Goal: Task Accomplishment & Management: Manage account settings

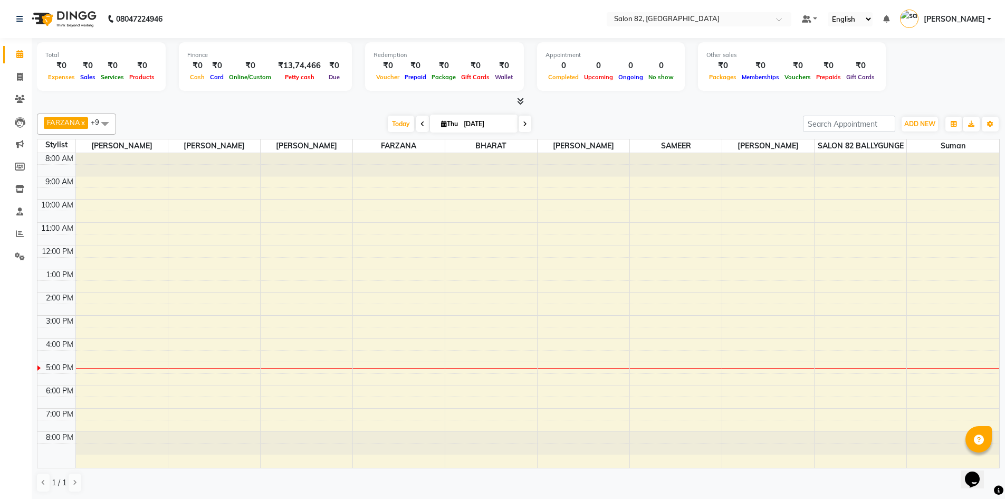
click at [504, 128] on input "[DATE]" at bounding box center [487, 124] width 53 height 16
select select "9"
select select "2025"
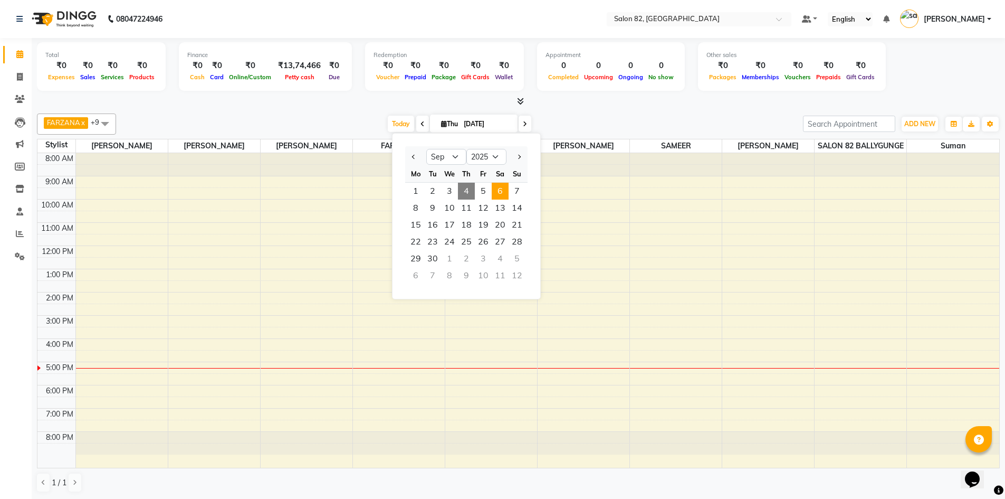
click at [505, 193] on span "6" at bounding box center [500, 191] width 17 height 17
type input "[DATE]"
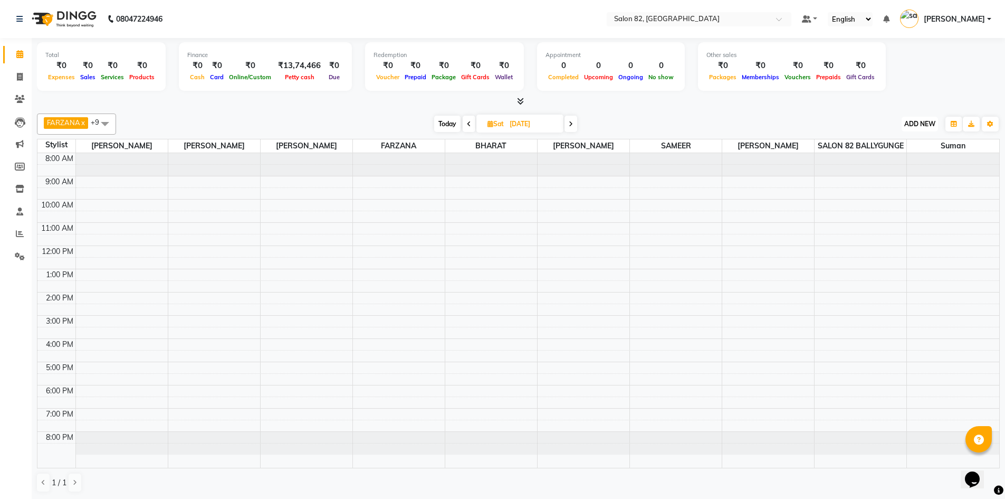
click at [919, 124] on span "ADD NEW" at bounding box center [919, 124] width 31 height 8
click at [19, 85] on li "Invoice" at bounding box center [16, 77] width 32 height 23
click at [436, 253] on div "8:00 AM 9:00 AM 10:00 AM 11:00 AM 12:00 PM 1:00 PM 2:00 PM 3:00 PM 4:00 PM 5:00…" at bounding box center [518, 310] width 962 height 314
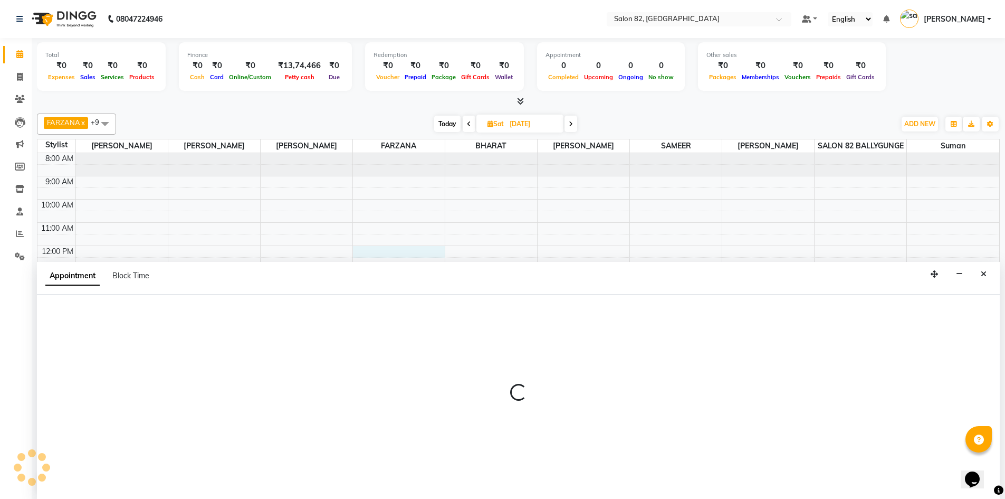
scroll to position [1, 0]
select select "59302"
select select "720"
select select "tentative"
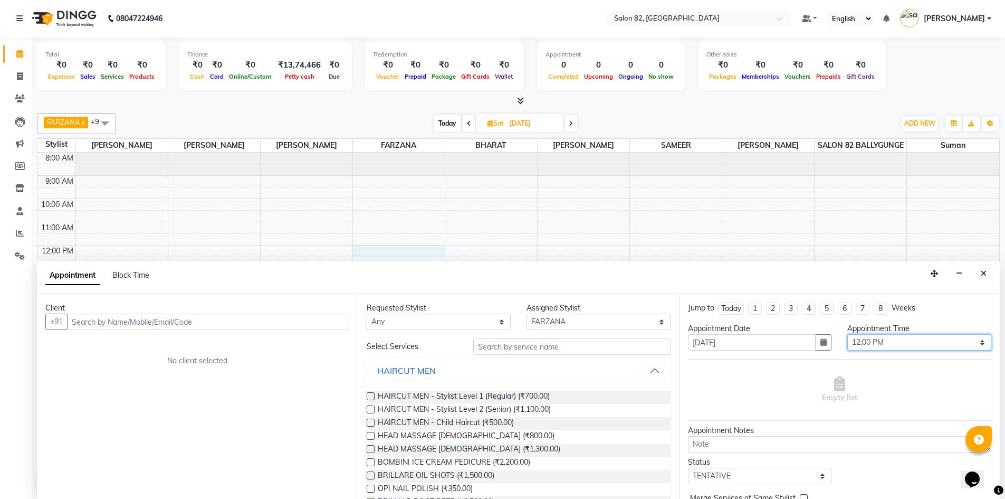
click at [897, 342] on select "Select 09:00 AM 09:15 AM 09:30 AM 09:45 AM 10:00 AM 10:15 AM 10:30 AM 10:45 AM …" at bounding box center [919, 342] width 144 height 16
select select "705"
click at [847, 334] on select "Select 09:00 AM 09:15 AM 09:30 AM 09:45 AM 10:00 AM 10:15 AM 10:30 AM 10:45 AM …" at bounding box center [919, 342] width 144 height 16
click at [532, 344] on input "text" at bounding box center [571, 346] width 197 height 16
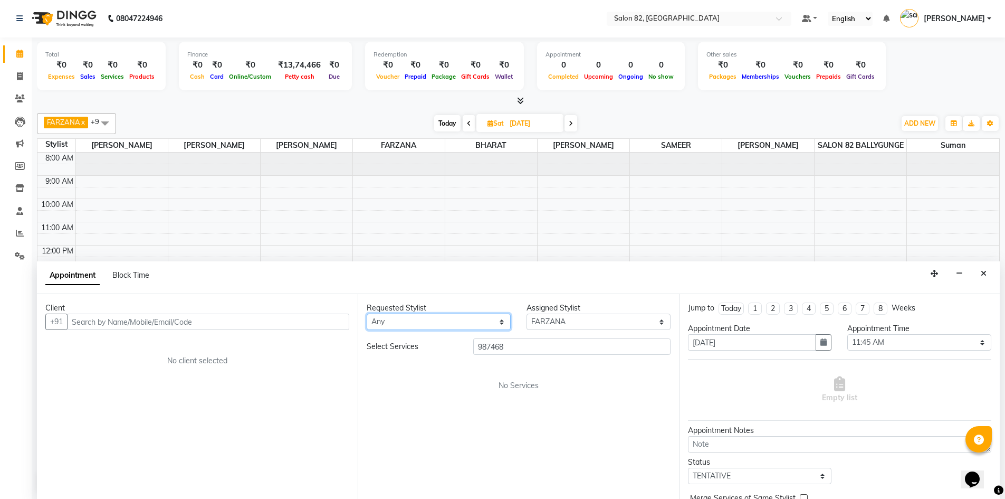
click at [504, 321] on select "Any [PERSON_NAME] Altmas [PERSON_NAME] BHARAT [PERSON_NAME] [PERSON_NAME] [PERS…" at bounding box center [439, 321] width 144 height 16
click at [523, 347] on input "987468" at bounding box center [571, 346] width 197 height 16
type input "9"
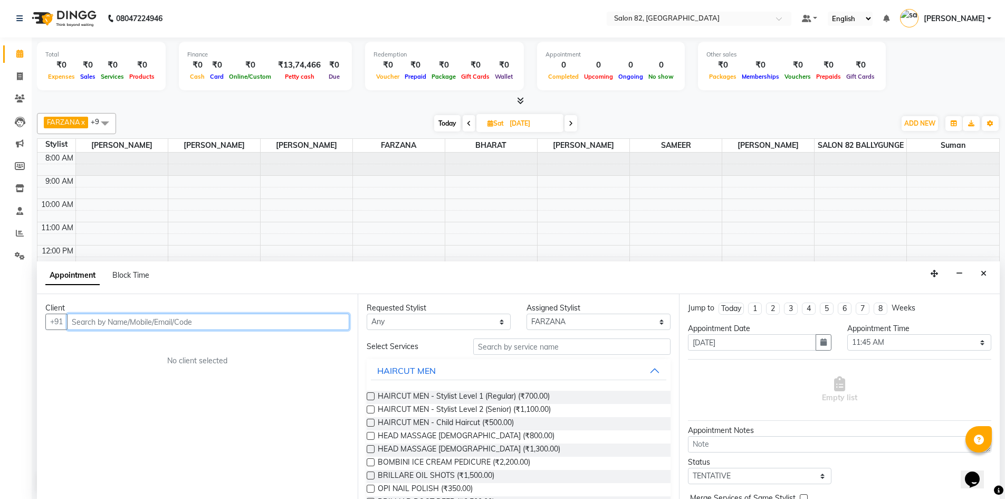
click at [104, 323] on input "text" at bounding box center [208, 321] width 282 height 16
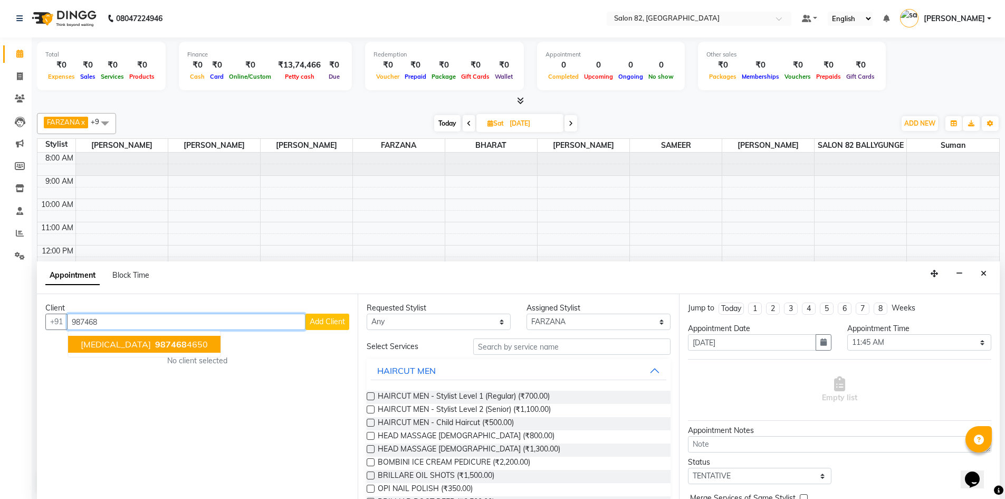
click at [108, 350] on button "[MEDICAL_DATA] 987468 4650" at bounding box center [144, 344] width 152 height 17
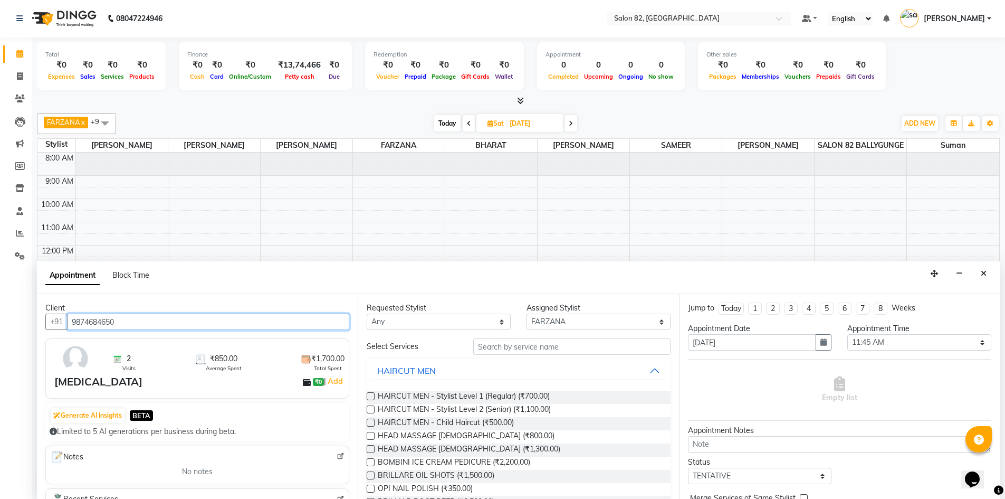
type input "9874684650"
click at [521, 351] on input "text" at bounding box center [571, 346] width 197 height 16
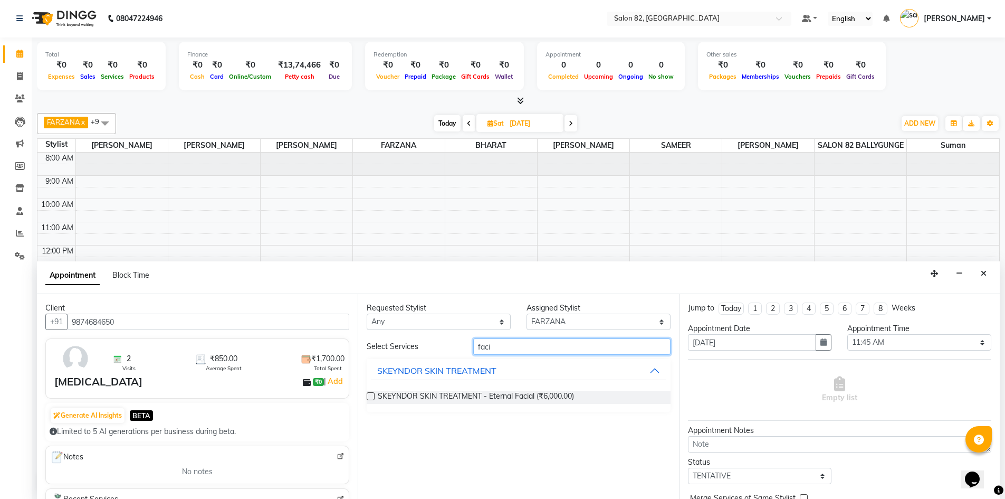
type input "faci"
click at [650, 369] on button "SKEYNDOR SKIN TREATMENT" at bounding box center [518, 370] width 295 height 19
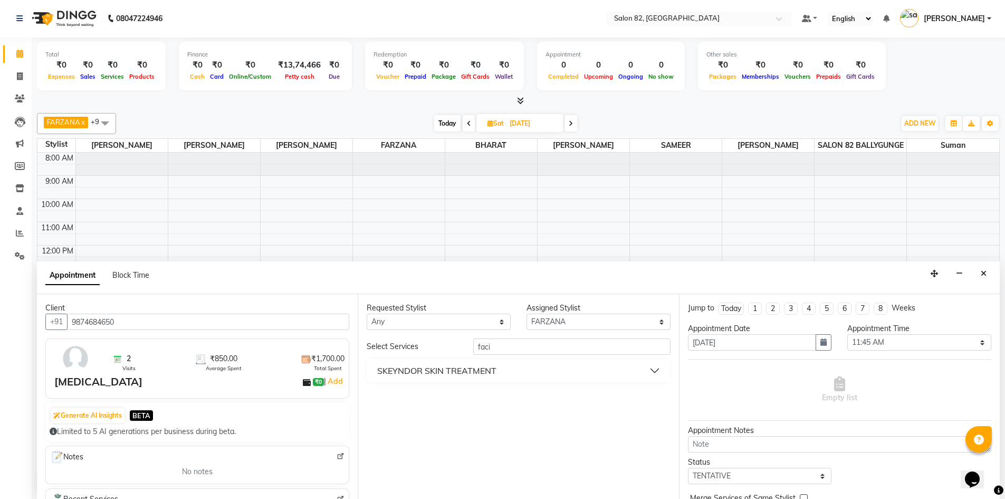
click at [650, 369] on button "SKEYNDOR SKIN TREATMENT" at bounding box center [518, 370] width 295 height 19
click at [651, 369] on button "SKEYNDOR SKIN TREATMENT" at bounding box center [518, 370] width 295 height 19
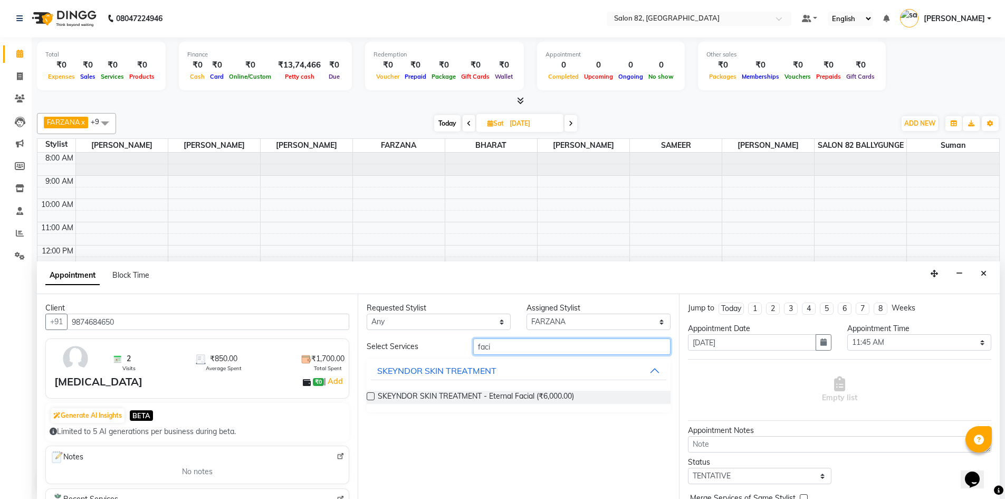
click at [530, 353] on input "faci" at bounding box center [571, 346] width 197 height 16
type input "f"
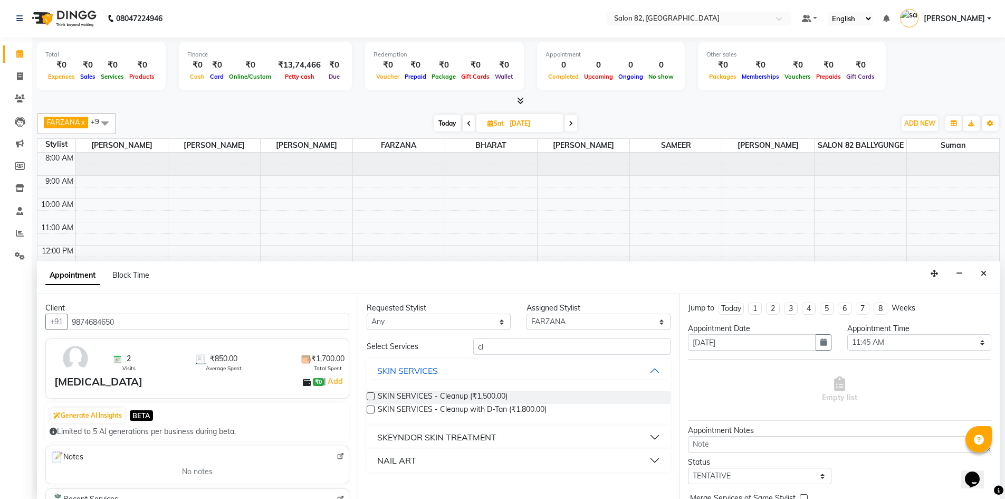
click at [656, 434] on button "SKEYNDOR SKIN TREATMENT" at bounding box center [518, 436] width 295 height 19
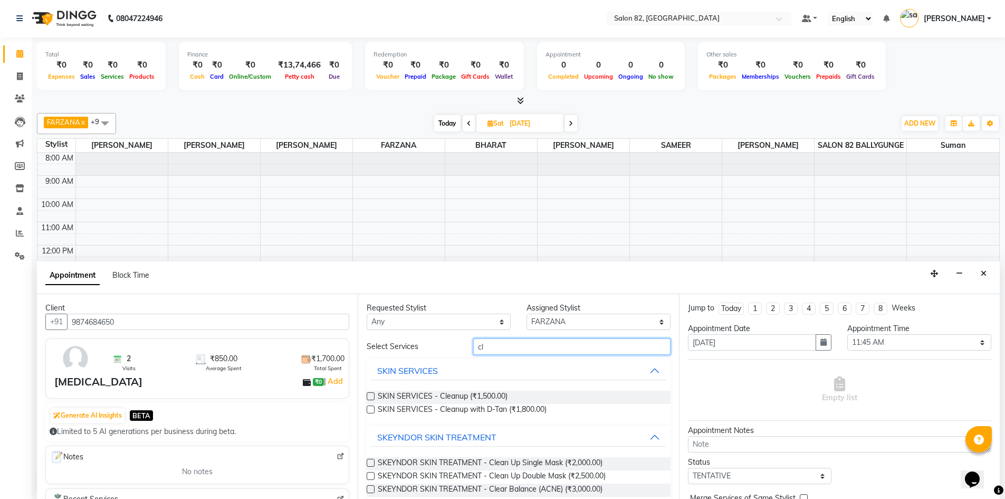
click at [523, 346] on input "cl" at bounding box center [571, 346] width 197 height 16
type input "c"
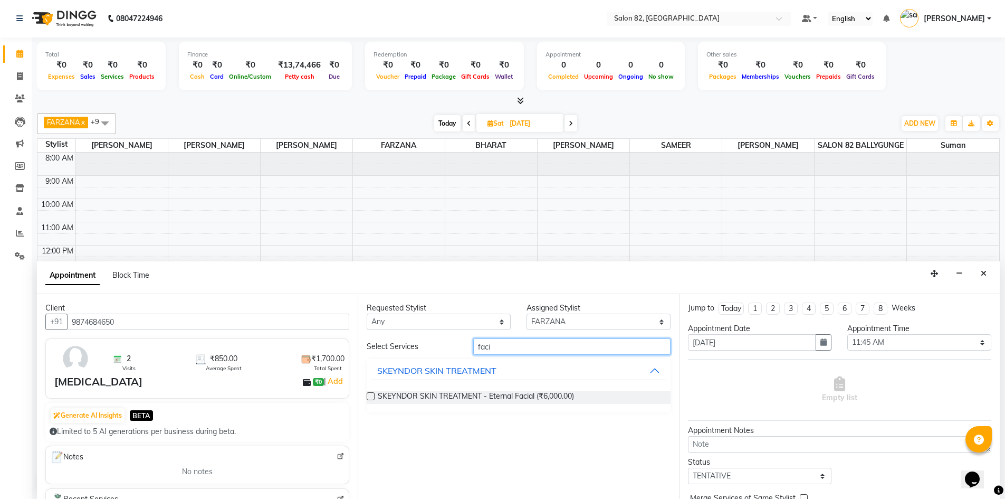
type input "faci"
click at [372, 395] on label at bounding box center [371, 396] width 8 height 8
click at [372, 395] on input "checkbox" at bounding box center [370, 397] width 7 height 7
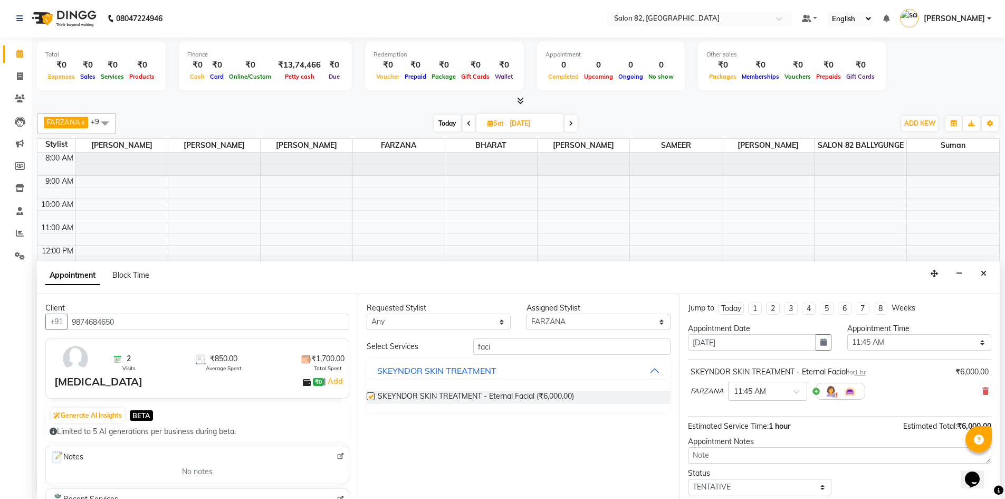
checkbox input "false"
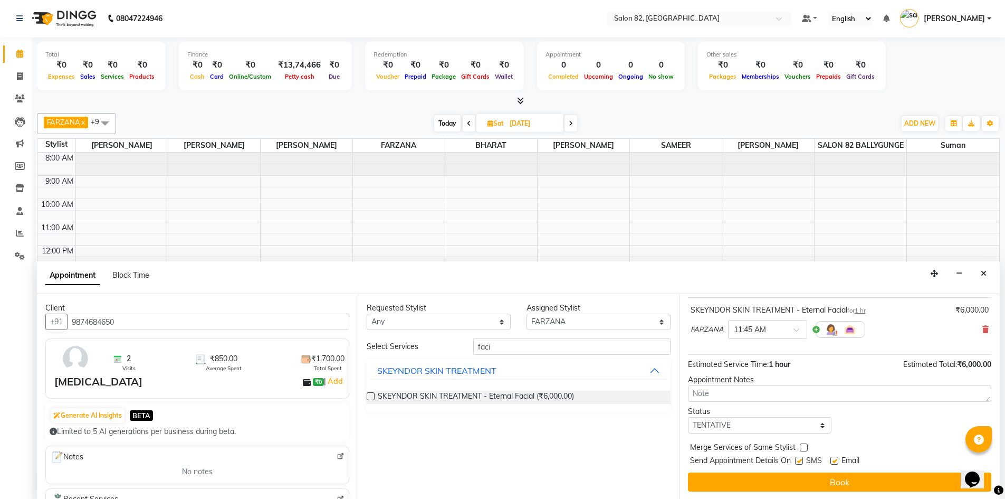
scroll to position [63, 0]
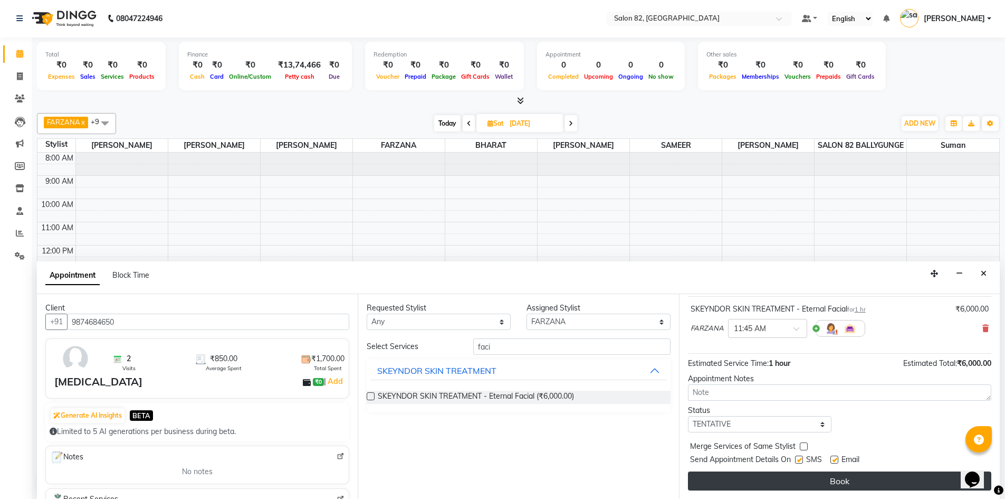
click at [797, 476] on button "Book" at bounding box center [839, 480] width 303 height 19
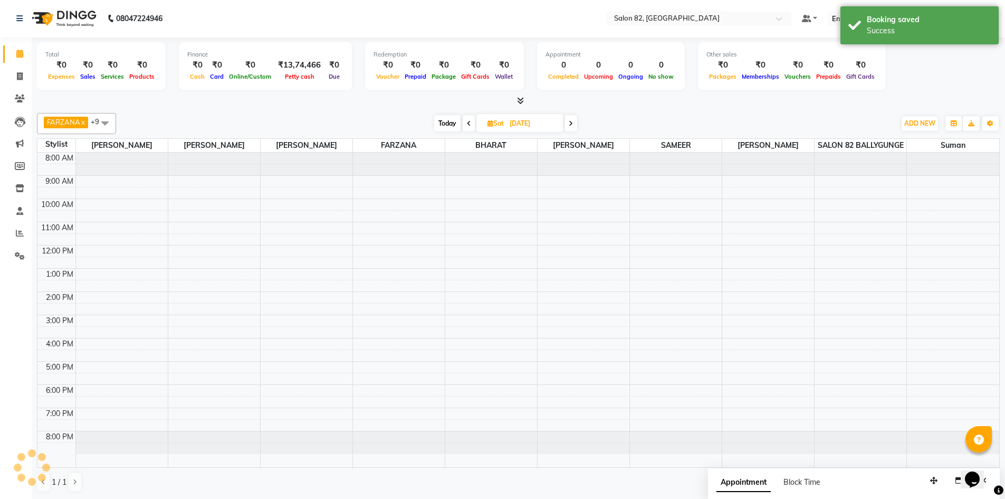
scroll to position [0, 0]
click at [385, 263] on div "nikitanull, 11:45 AM-12:45 PM, SKEYNDOR SKIN TREATMENT - Eternal Facial" at bounding box center [398, 251] width 89 height 23
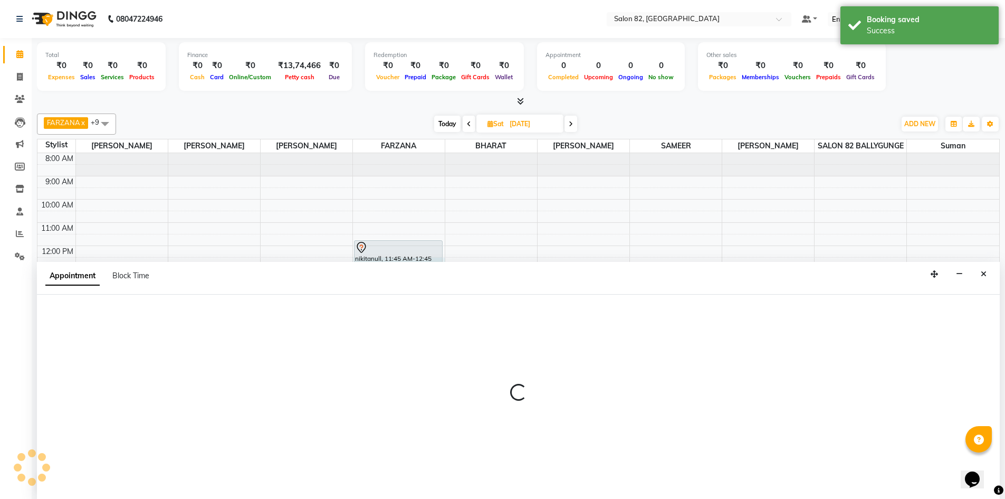
scroll to position [1, 0]
select select "59302"
select select "750"
select select "tentative"
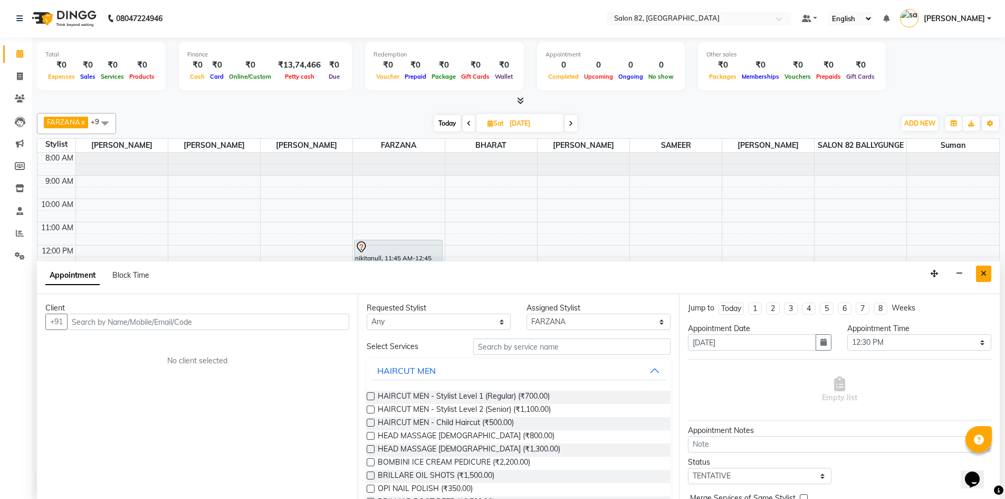
click at [984, 276] on icon "Close" at bounding box center [984, 273] width 6 height 7
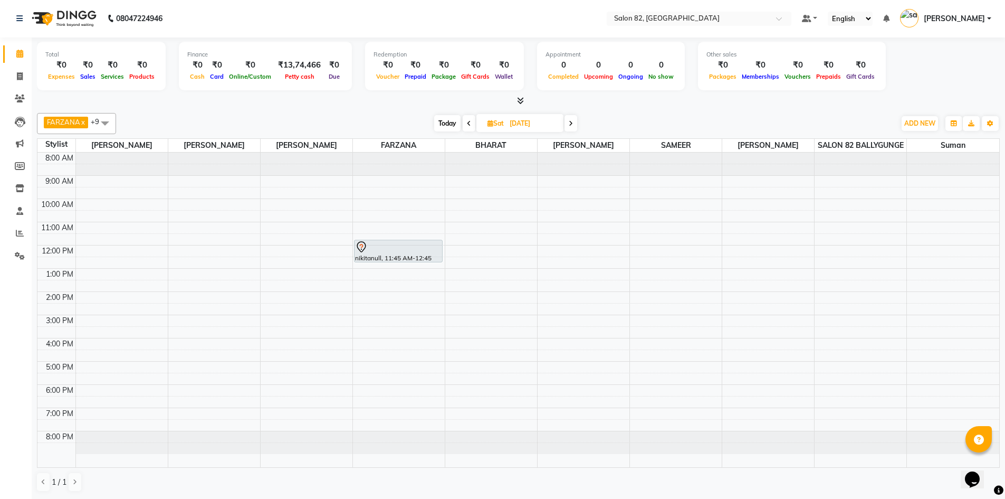
click at [528, 119] on input "[DATE]" at bounding box center [532, 124] width 53 height 16
select select "9"
select select "2025"
click at [510, 194] on span "4" at bounding box center [513, 190] width 17 height 17
type input "[DATE]"
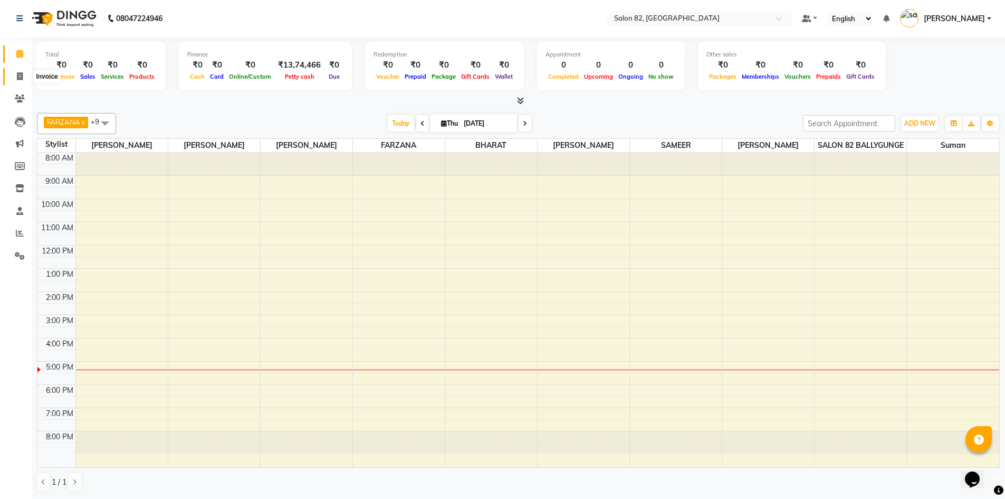
click at [24, 81] on span at bounding box center [20, 77] width 18 height 12
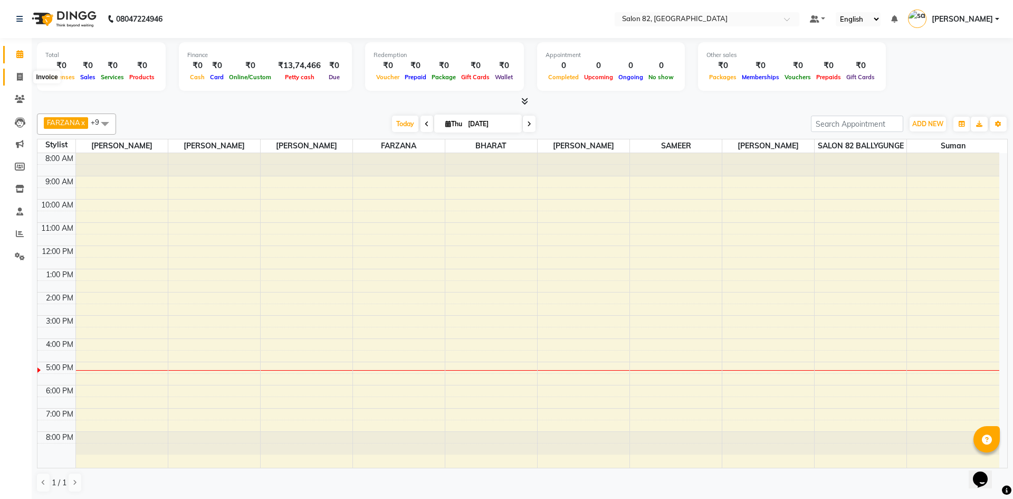
select select "service"
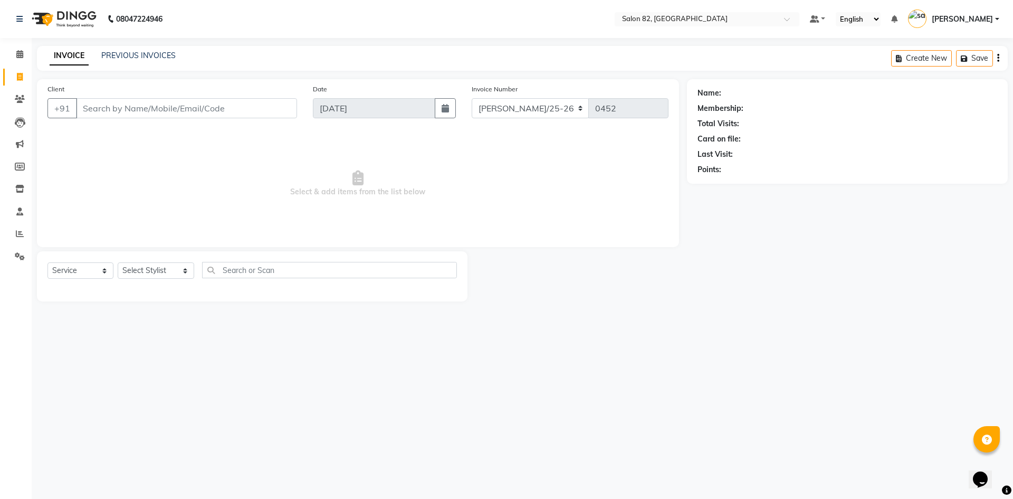
click at [82, 106] on input "Client" at bounding box center [186, 108] width 221 height 20
click at [95, 111] on input "Client" at bounding box center [186, 108] width 221 height 20
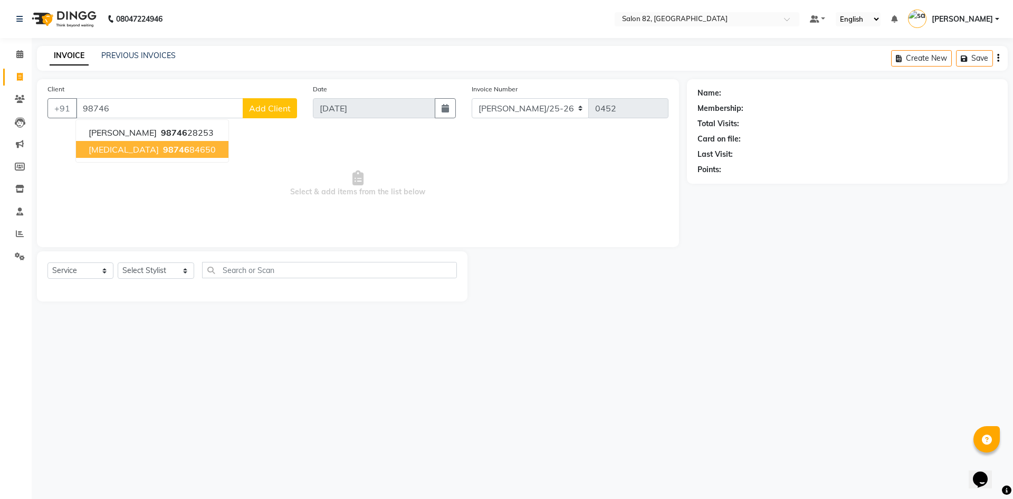
click at [161, 154] on ngb-highlight "98746 84650" at bounding box center [188, 149] width 55 height 11
type input "9874684650"
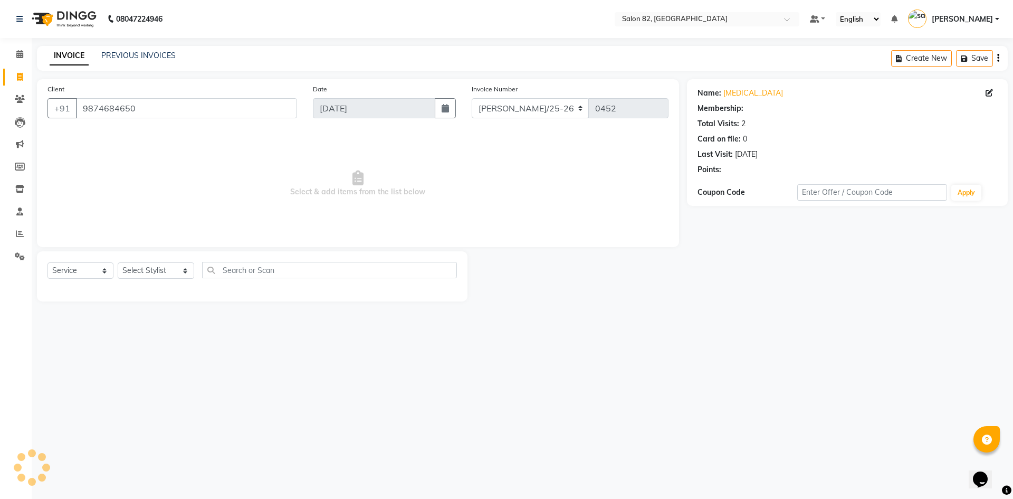
select select "1: Object"
click at [732, 94] on link "[MEDICAL_DATA]" at bounding box center [753, 93] width 60 height 11
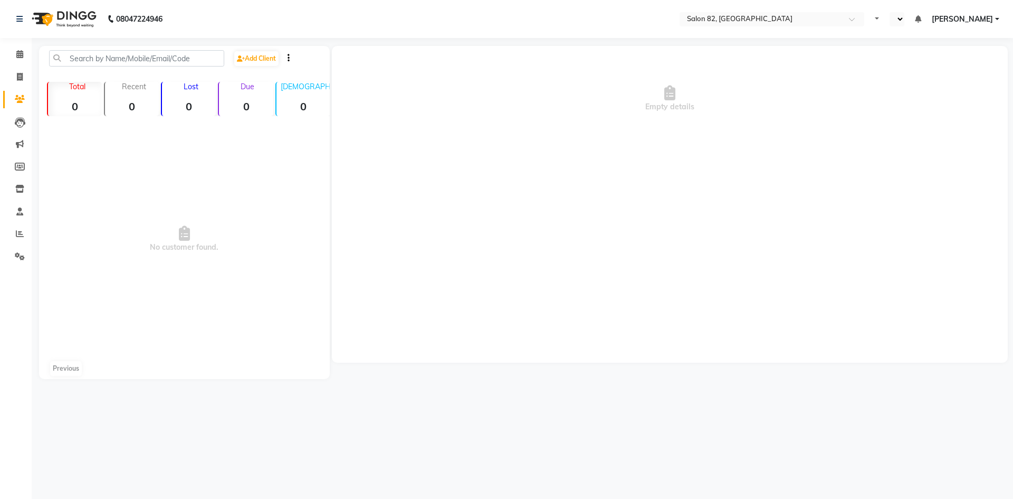
select select "en"
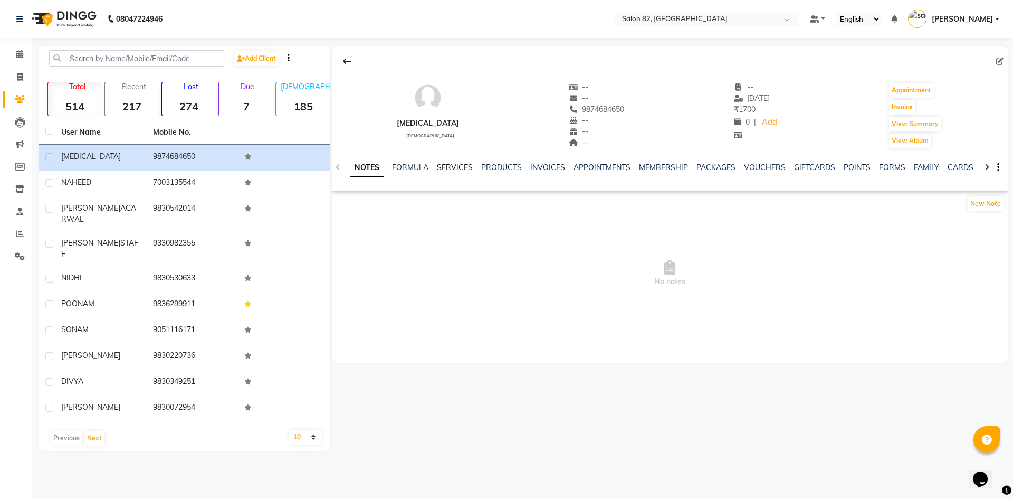
click at [440, 167] on link "SERVICES" at bounding box center [455, 166] width 36 height 9
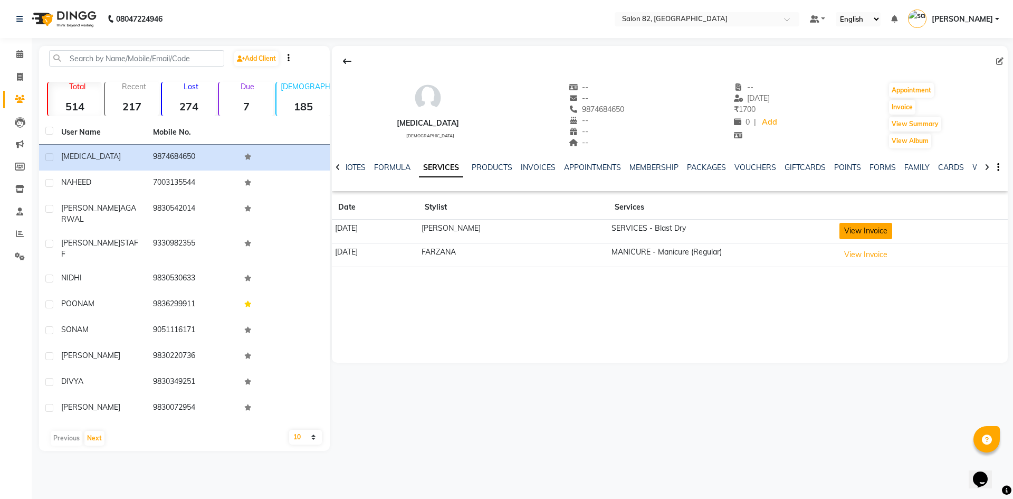
click at [856, 234] on button "View Invoice" at bounding box center [865, 231] width 53 height 16
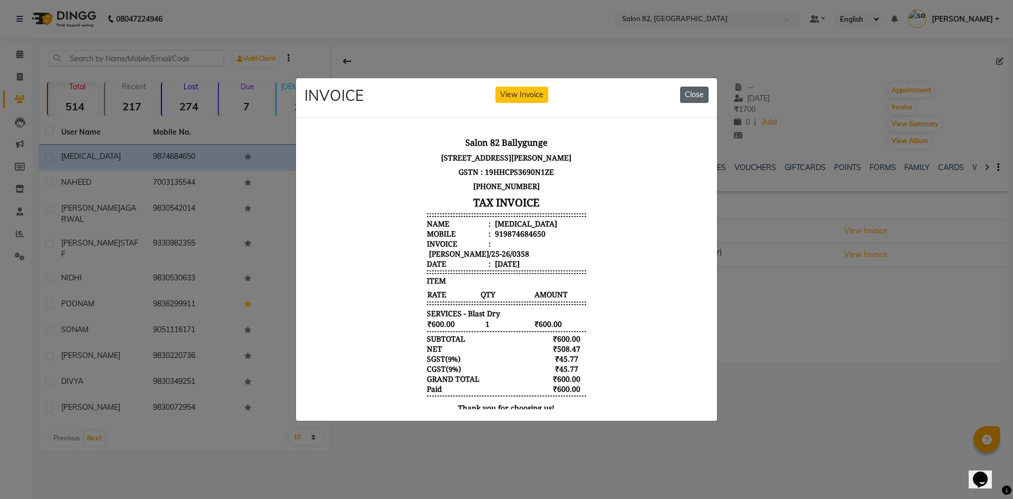
click at [684, 87] on button "Close" at bounding box center [694, 95] width 28 height 16
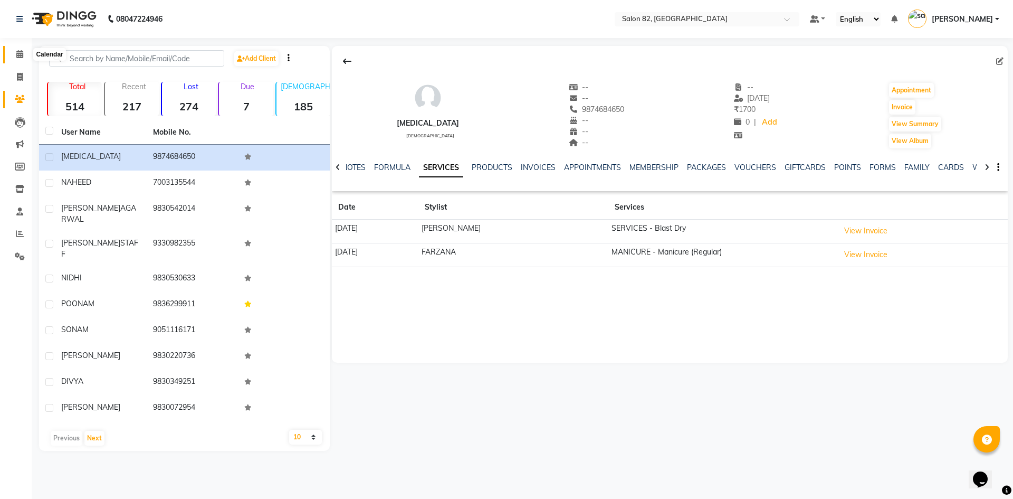
click at [23, 56] on icon at bounding box center [19, 54] width 7 height 8
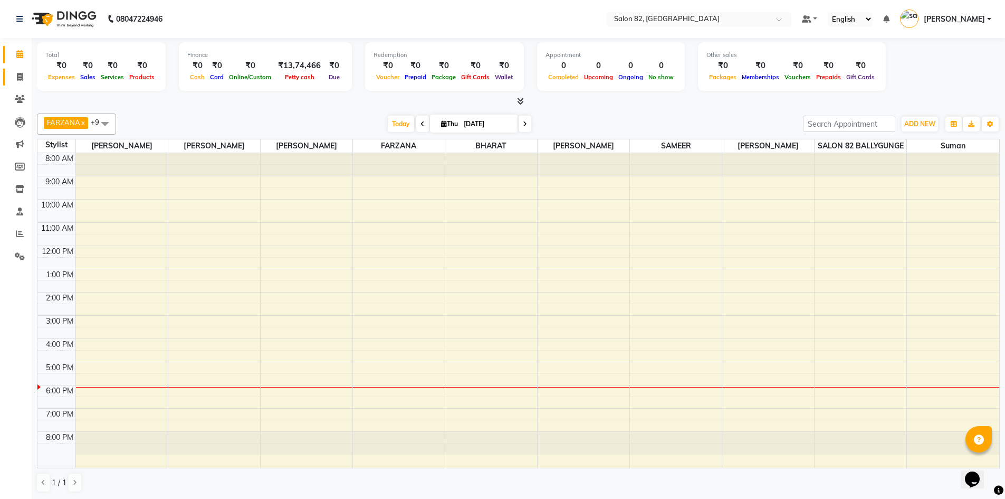
click at [18, 73] on icon at bounding box center [20, 77] width 6 height 8
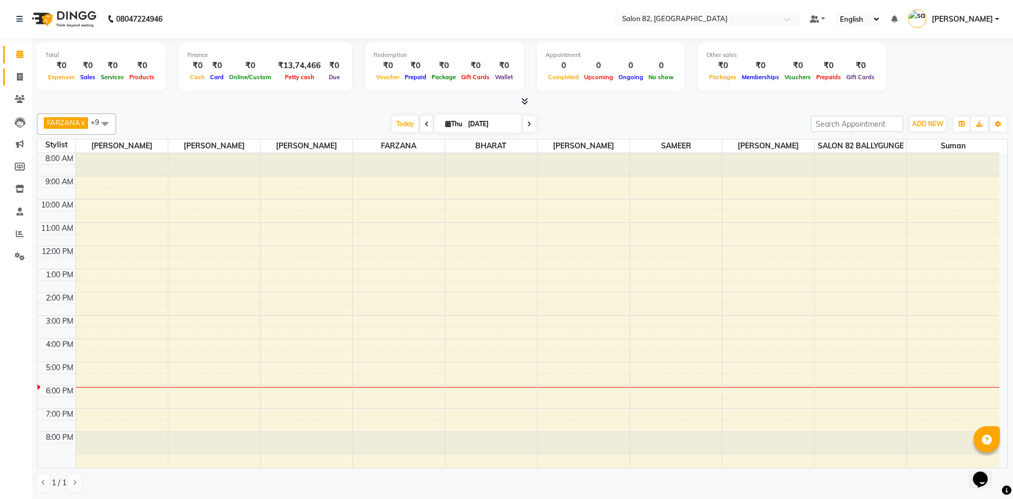
select select "service"
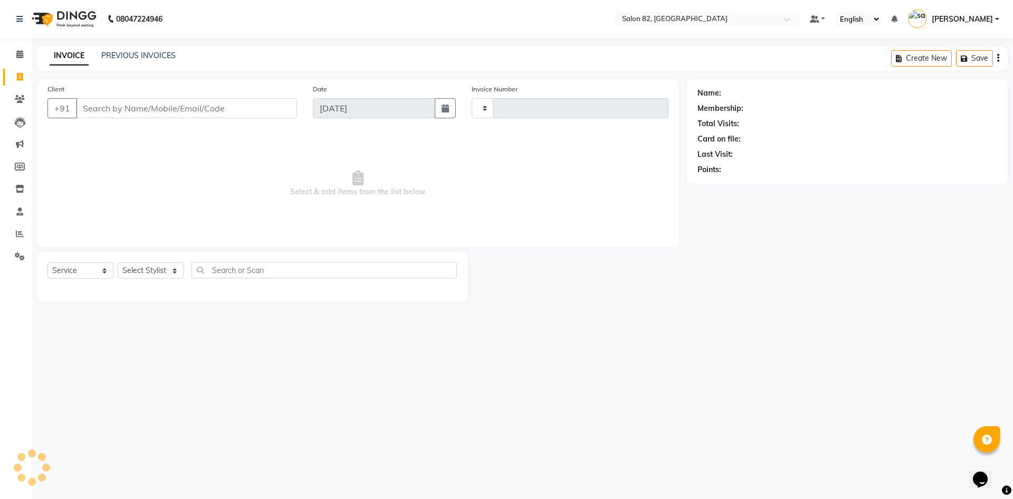
type input "0452"
select select "8702"
click at [131, 109] on input "Client" at bounding box center [186, 108] width 221 height 20
click at [136, 263] on select "Select Stylist AFZAL AKTAR Altmas ANKITA BABLU BHARAT CHRISTINA Doyel FAIZAL FA…" at bounding box center [156, 270] width 76 height 16
click at [22, 232] on icon at bounding box center [20, 233] width 8 height 8
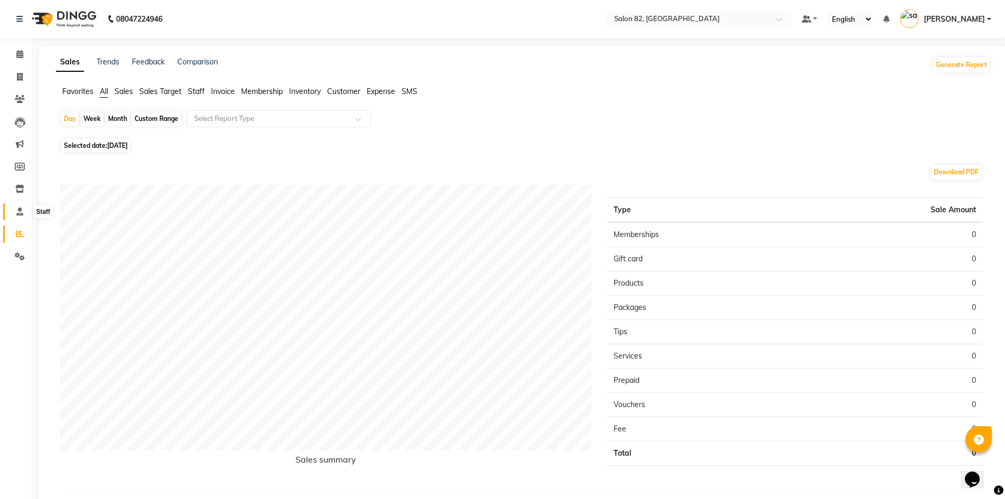
click at [14, 215] on span at bounding box center [20, 212] width 18 height 12
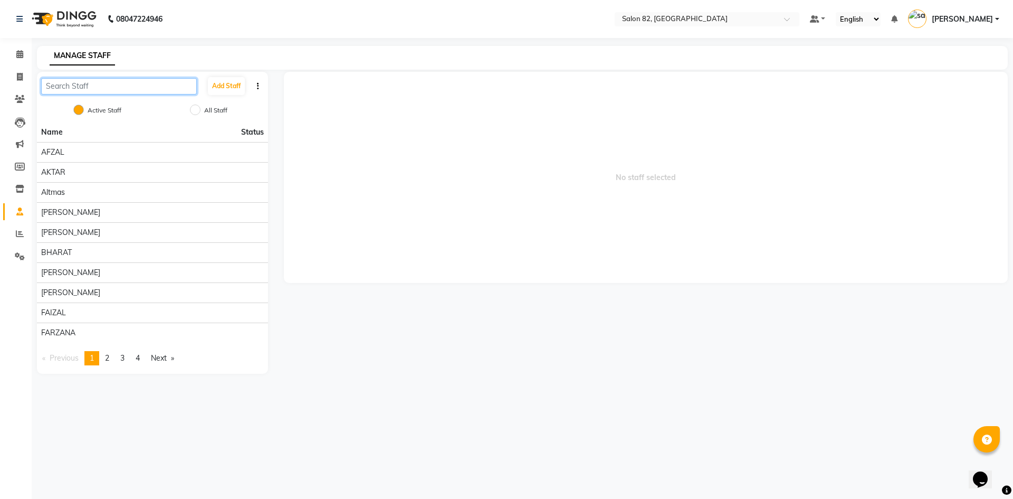
click at [161, 86] on input "text" at bounding box center [119, 86] width 156 height 16
click at [225, 84] on button "Add Staff" at bounding box center [226, 86] width 37 height 18
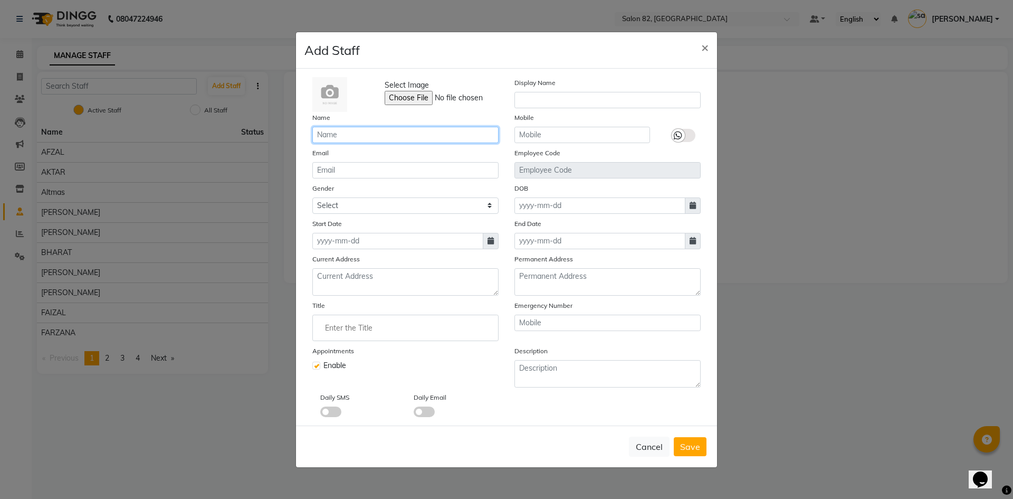
click at [369, 137] on input "text" at bounding box center [405, 135] width 186 height 16
type input "a"
click at [646, 447] on button "Cancel" at bounding box center [649, 446] width 41 height 20
checkbox input "false"
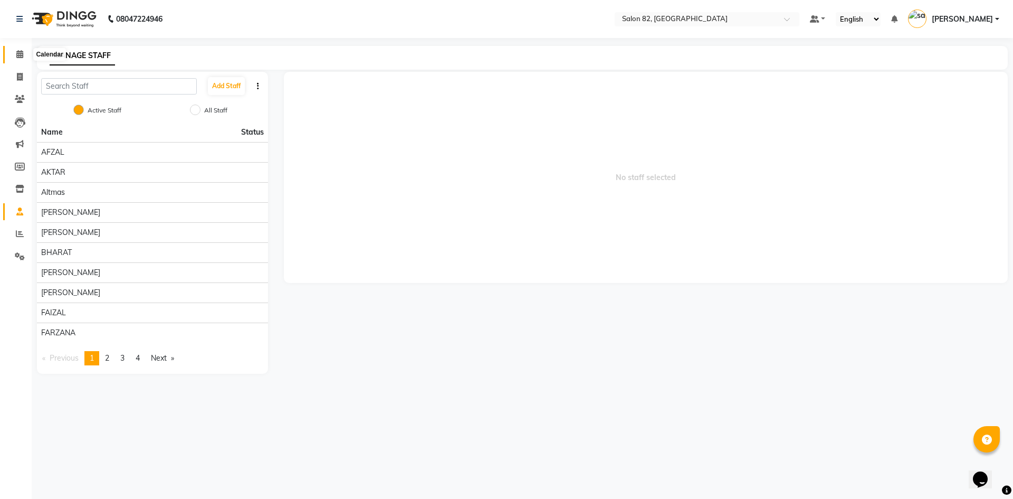
click at [25, 55] on span at bounding box center [20, 55] width 18 height 12
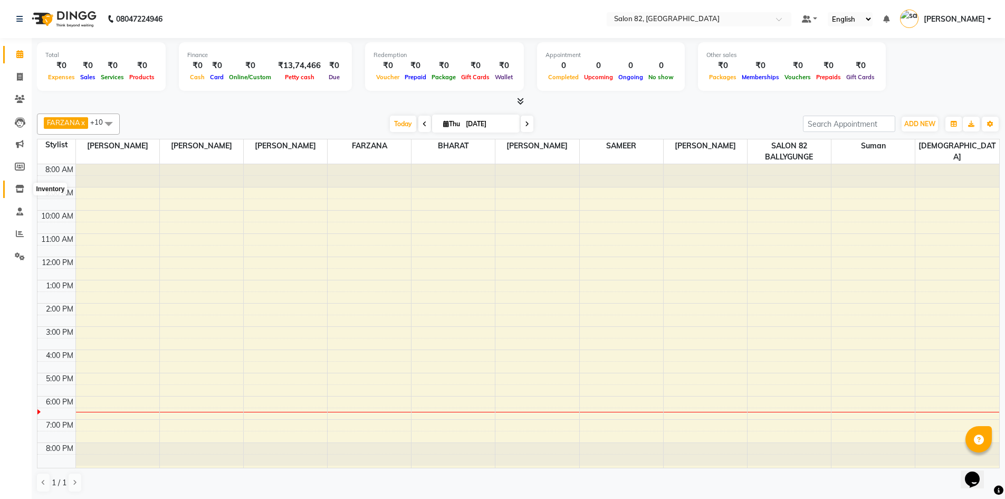
click at [22, 190] on icon at bounding box center [19, 189] width 9 height 8
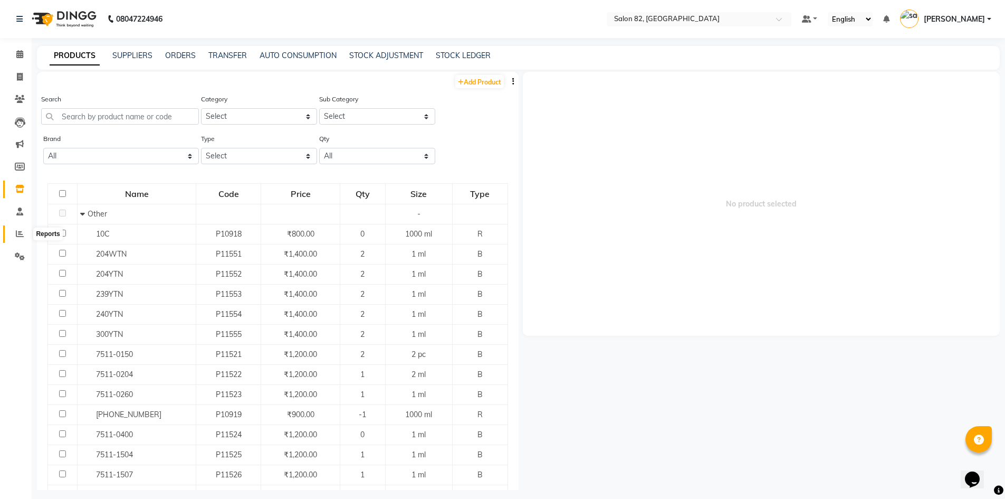
click at [17, 228] on span at bounding box center [20, 234] width 18 height 12
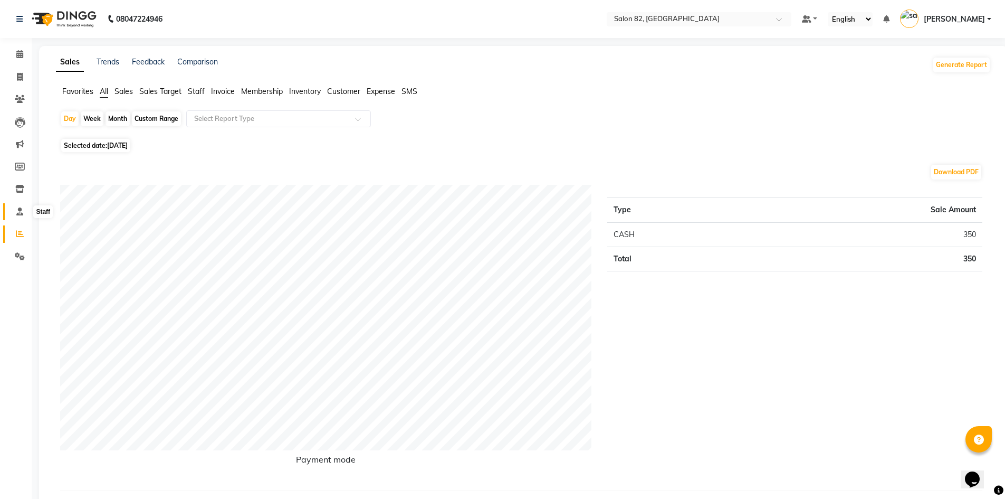
click at [18, 214] on icon at bounding box center [19, 211] width 7 height 8
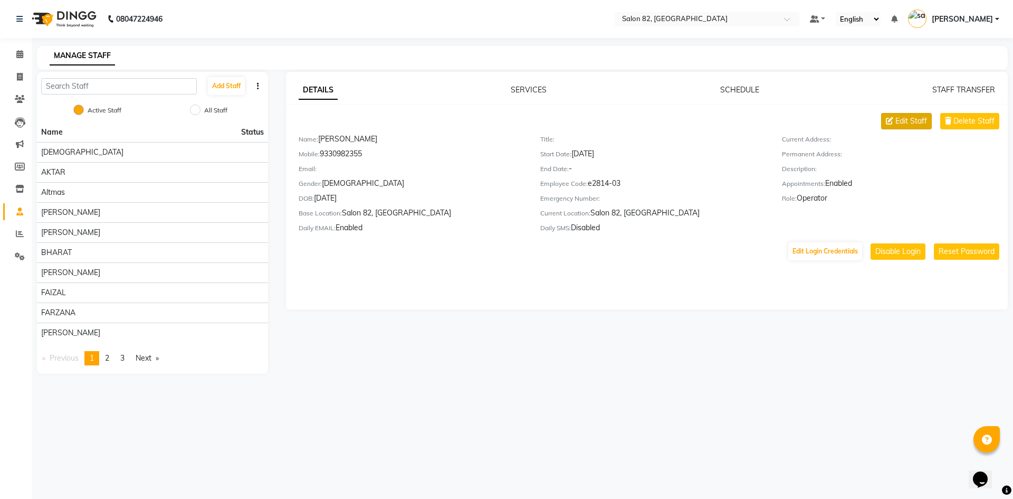
click at [919, 123] on span "Edit Staff" at bounding box center [911, 121] width 32 height 11
select select "male"
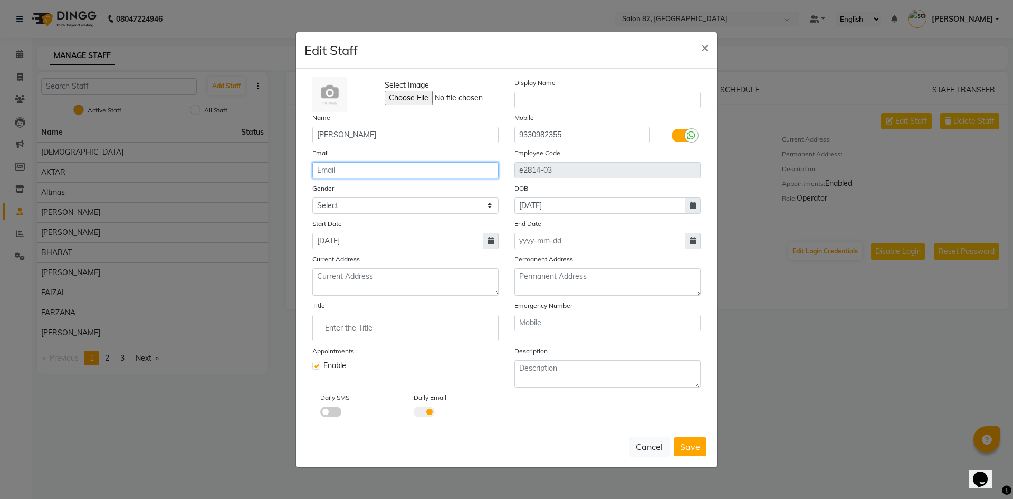
click at [406, 170] on input "email" at bounding box center [405, 170] width 186 height 16
type input "sujitdas0205@gmai.com"
click at [680, 444] on span "Save" at bounding box center [690, 446] width 20 height 11
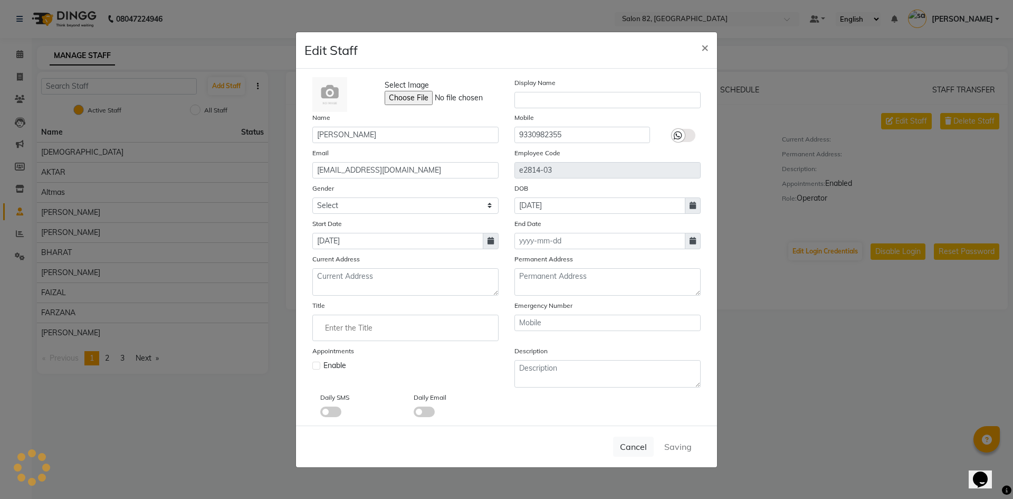
select select
checkbox input "false"
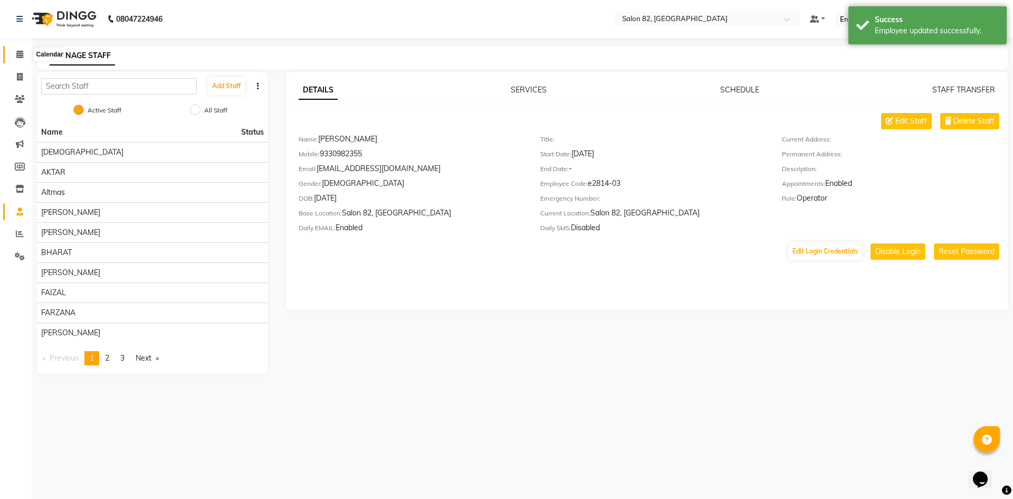
click at [22, 51] on icon at bounding box center [19, 54] width 7 height 8
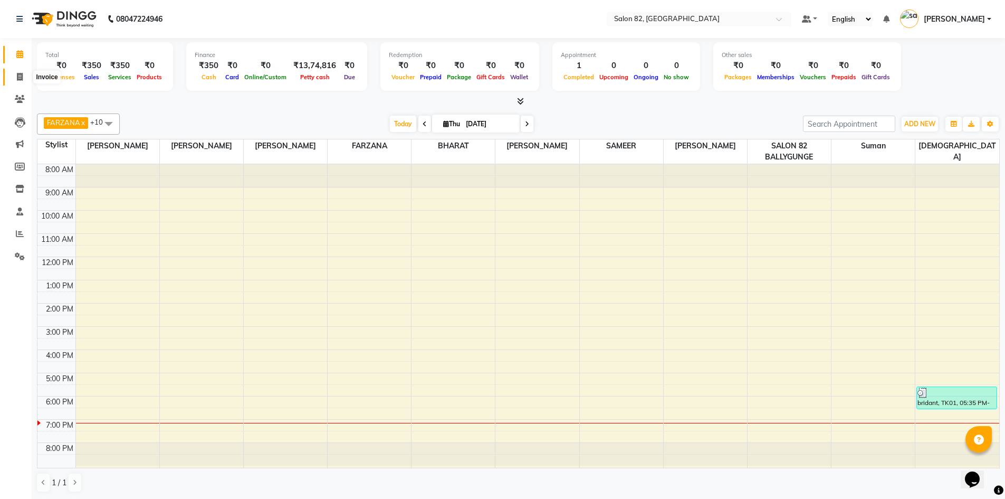
click at [18, 76] on icon at bounding box center [20, 77] width 6 height 8
select select "service"
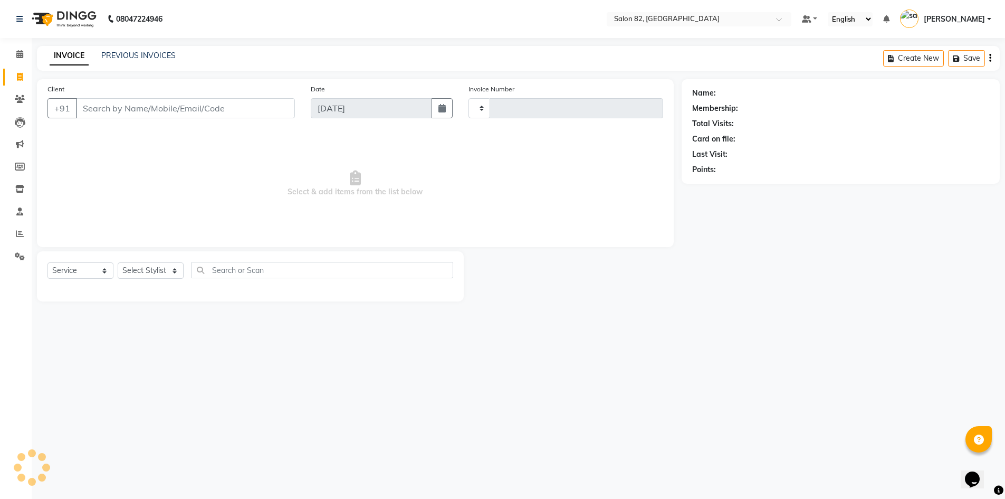
type input "0453"
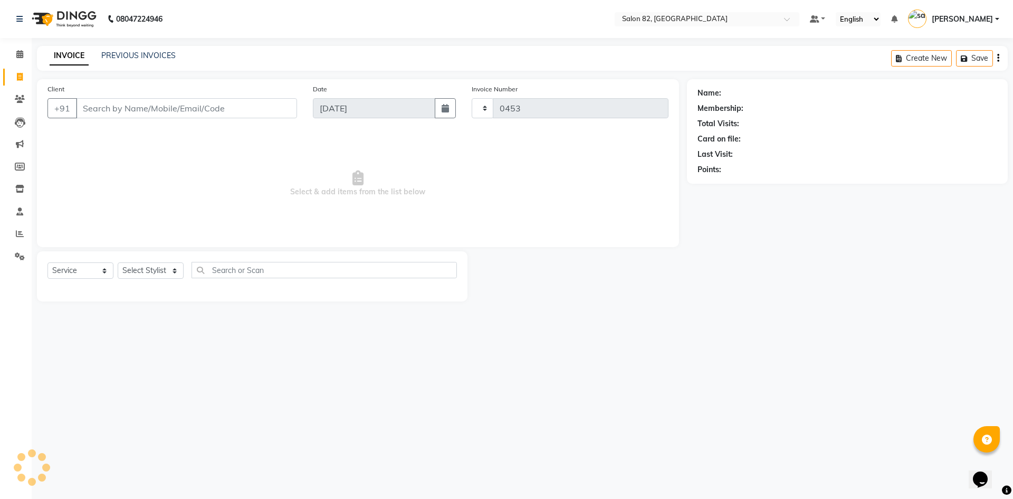
select select "8702"
click at [22, 53] on icon at bounding box center [19, 54] width 7 height 8
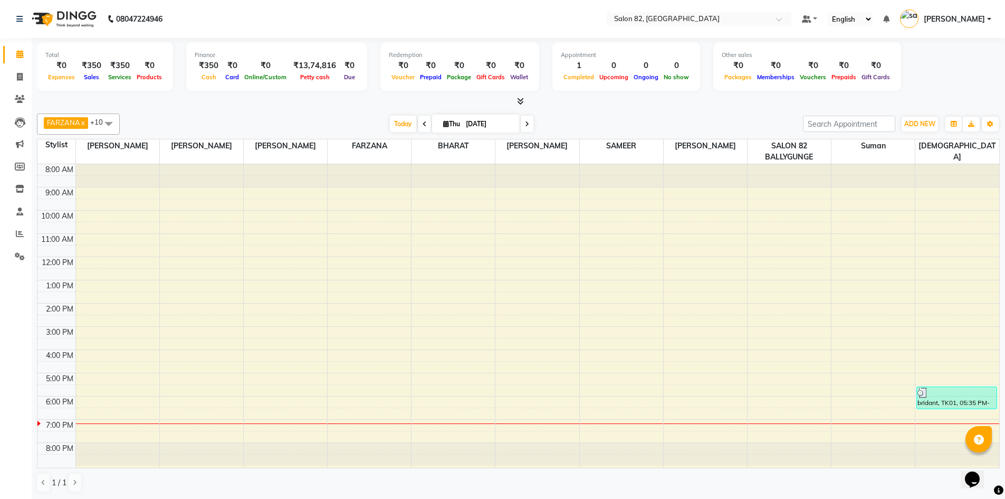
click at [519, 103] on icon at bounding box center [520, 101] width 7 height 8
